Goal: Task Accomplishment & Management: Use online tool/utility

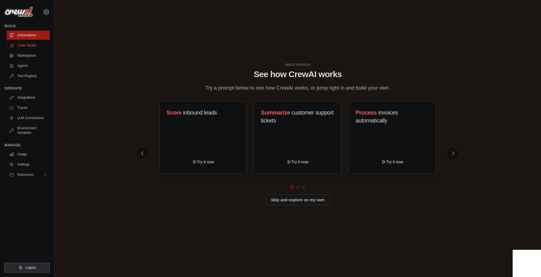
click at [24, 45] on link "Crew Studio" at bounding box center [28, 45] width 43 height 9
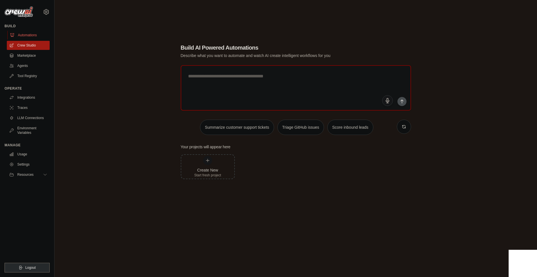
click at [37, 35] on link "Automations" at bounding box center [28, 35] width 43 height 9
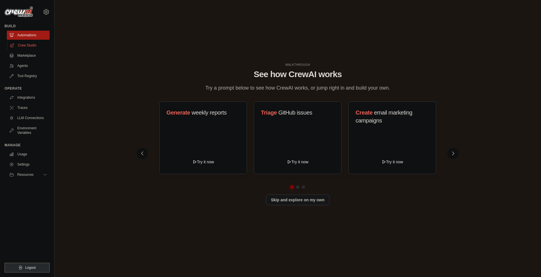
click at [38, 49] on link "Crew Studio" at bounding box center [28, 45] width 43 height 9
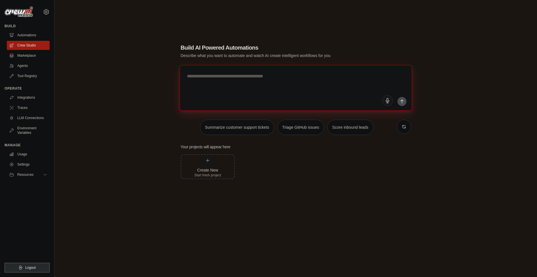
click at [215, 96] on textarea at bounding box center [295, 88] width 232 height 46
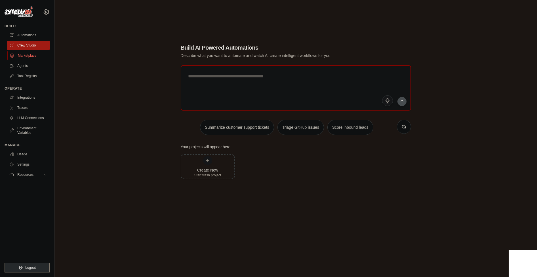
click at [32, 58] on link "Marketplace" at bounding box center [28, 55] width 43 height 9
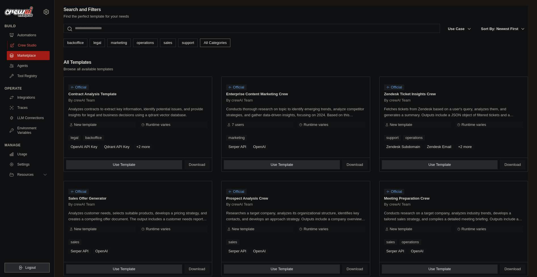
click at [30, 47] on link "Crew Studio" at bounding box center [28, 45] width 43 height 9
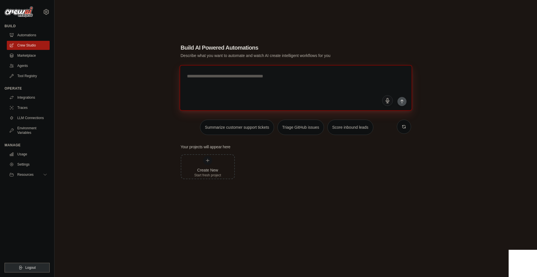
click at [228, 97] on textarea at bounding box center [295, 88] width 232 height 46
click at [24, 117] on link "LLM Connections" at bounding box center [28, 117] width 43 height 9
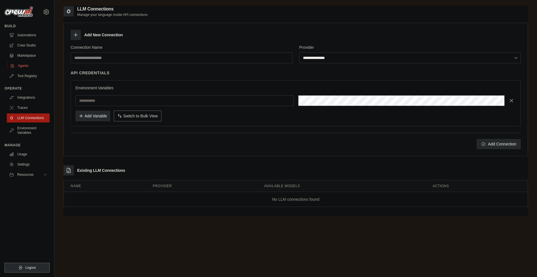
click at [24, 66] on link "Agents" at bounding box center [28, 65] width 43 height 9
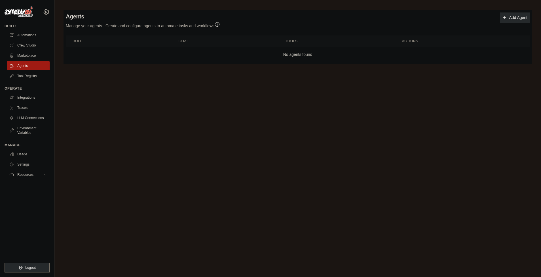
click at [530, 21] on div "Agents Manage your agents - Create and configure agents to automate tasks and w…" at bounding box center [297, 37] width 468 height 54
click at [526, 20] on link "Add Agent" at bounding box center [515, 17] width 30 height 10
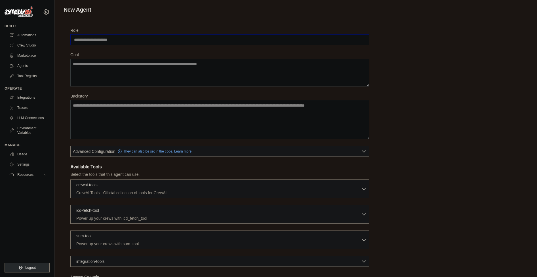
click at [105, 39] on input "Role" at bounding box center [219, 39] width 299 height 11
click at [46, 177] on icon at bounding box center [45, 174] width 5 height 5
click at [26, 98] on link "Integrations" at bounding box center [28, 97] width 43 height 9
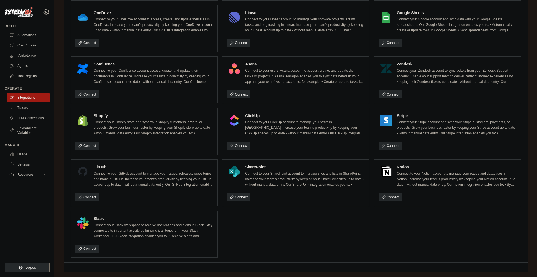
scroll to position [321, 0]
click at [34, 177] on span "Resources" at bounding box center [26, 174] width 16 height 5
click at [28, 187] on span "Documentation" at bounding box center [31, 184] width 23 height 5
click at [27, 111] on link "Traces" at bounding box center [28, 107] width 43 height 9
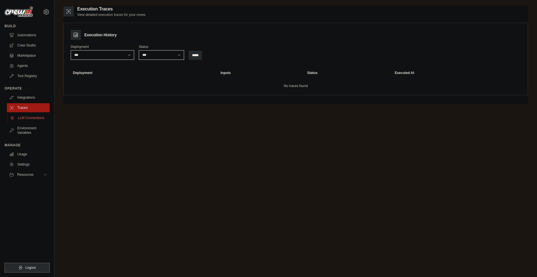
click at [29, 122] on link "LLM Connections" at bounding box center [28, 117] width 43 height 9
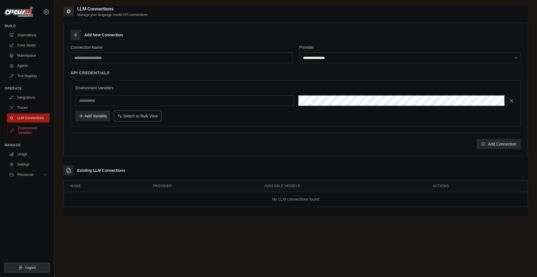
click at [36, 133] on link "Environment Variables" at bounding box center [28, 131] width 43 height 14
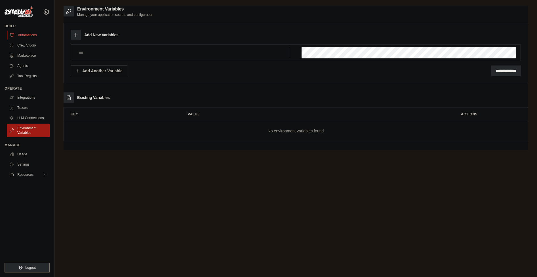
click at [45, 35] on link "Automations" at bounding box center [28, 35] width 43 height 9
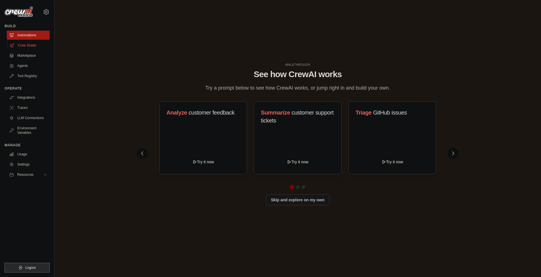
click at [45, 47] on link "Crew Studio" at bounding box center [28, 45] width 43 height 9
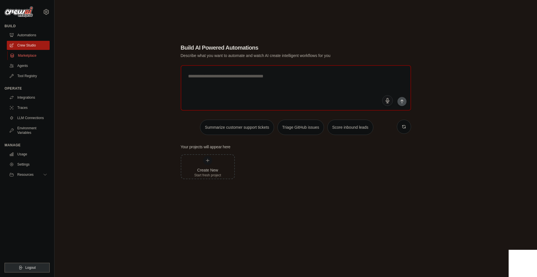
click at [33, 54] on link "Marketplace" at bounding box center [28, 55] width 43 height 9
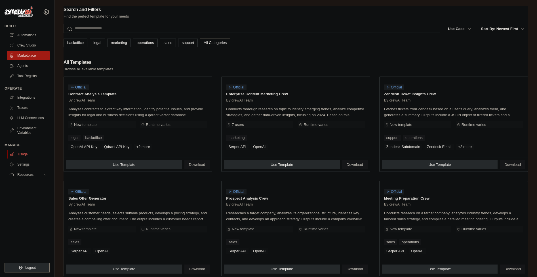
click at [16, 158] on link "Usage" at bounding box center [28, 154] width 43 height 9
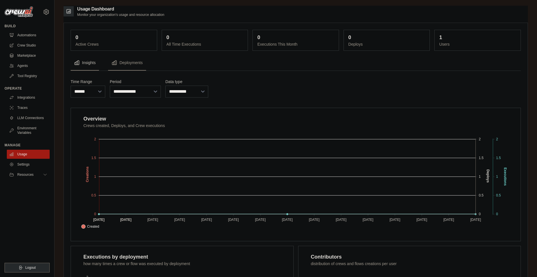
click at [32, 92] on div "Operate Integrations Traces LLM Connections Environment Variables" at bounding box center [27, 111] width 45 height 51
click at [28, 76] on link "Tool Registry" at bounding box center [28, 75] width 43 height 9
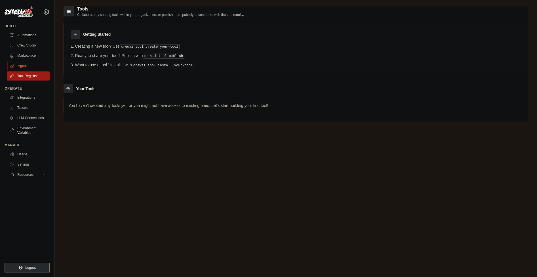
click at [31, 63] on link "Agents" at bounding box center [28, 65] width 43 height 9
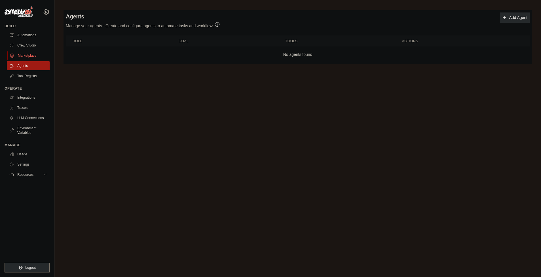
click at [30, 58] on link "Marketplace" at bounding box center [28, 55] width 43 height 9
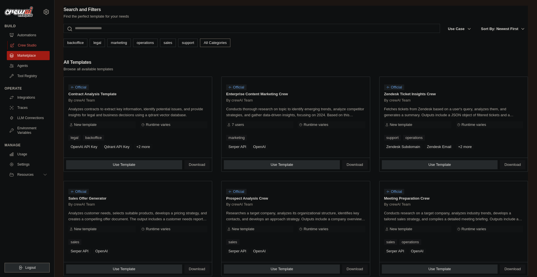
click at [30, 47] on link "Crew Studio" at bounding box center [28, 45] width 43 height 9
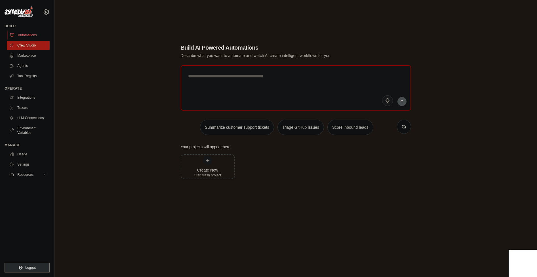
click at [22, 37] on link "Automations" at bounding box center [28, 35] width 43 height 9
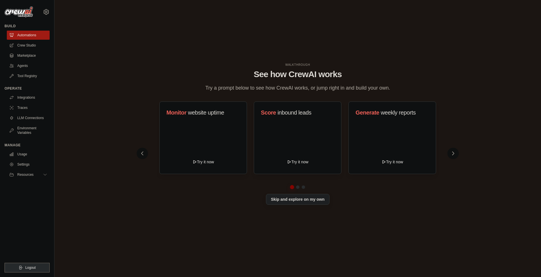
click at [278, 203] on button "Skip and explore on my own" at bounding box center [297, 199] width 63 height 11
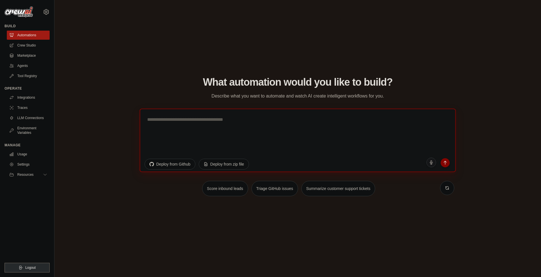
click at [239, 141] on textarea at bounding box center [297, 139] width 316 height 63
type textarea "*"
type textarea "**********"
click at [440, 157] on button "submit" at bounding box center [445, 162] width 11 height 11
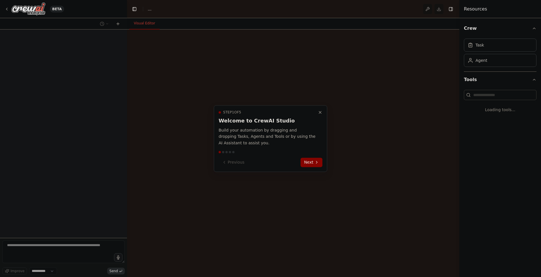
select select "****"
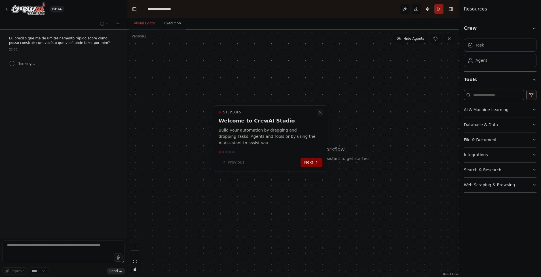
click at [320, 113] on icon "Close walkthrough" at bounding box center [320, 112] width 5 height 5
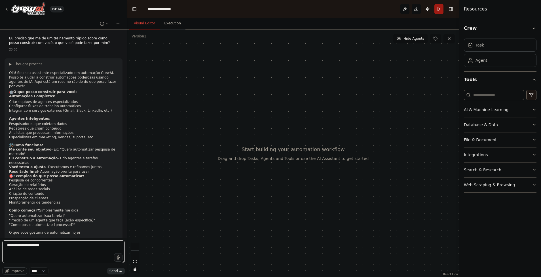
type textarea "**********"
click at [174, 143] on div at bounding box center [293, 152] width 332 height 247
click at [32, 254] on textarea "**********" at bounding box center [63, 251] width 122 height 23
click at [54, 246] on textarea "**********" at bounding box center [63, 251] width 122 height 23
click at [8, 9] on icon at bounding box center [7, 9] width 5 height 5
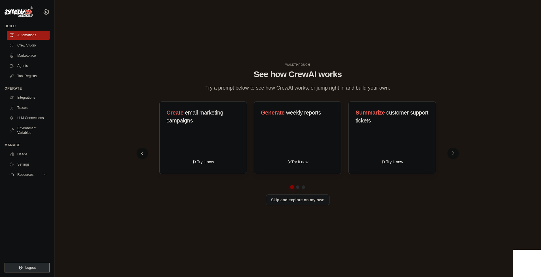
click at [27, 13] on img at bounding box center [19, 12] width 28 height 11
